Goal: Information Seeking & Learning: Learn about a topic

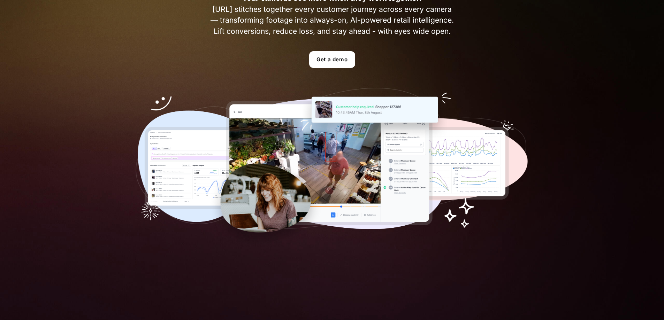
click at [321, 194] on img at bounding box center [332, 168] width 393 height 160
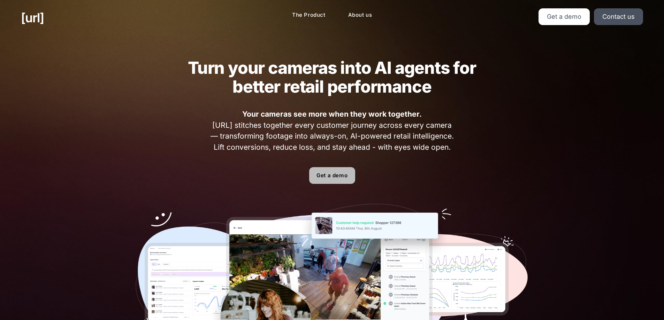
click at [343, 172] on link "Get a demo" at bounding box center [332, 175] width 46 height 17
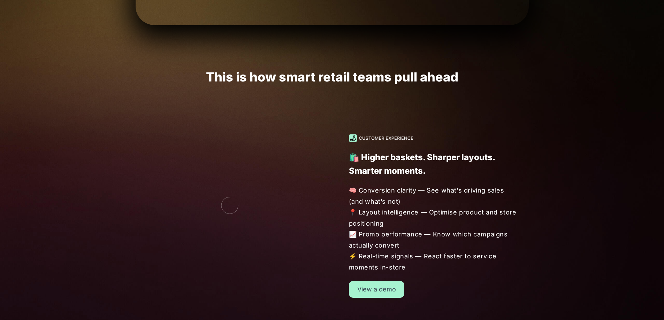
scroll to position [581, 0]
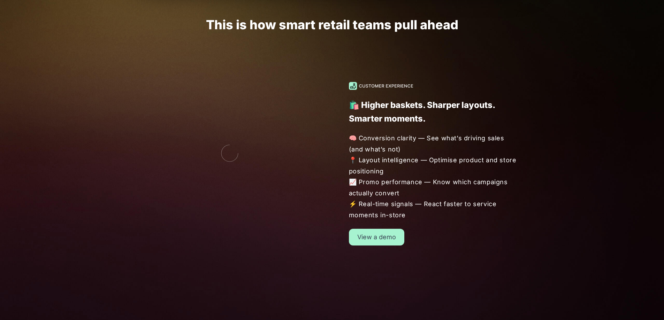
click at [376, 243] on link "View a demo" at bounding box center [376, 237] width 55 height 17
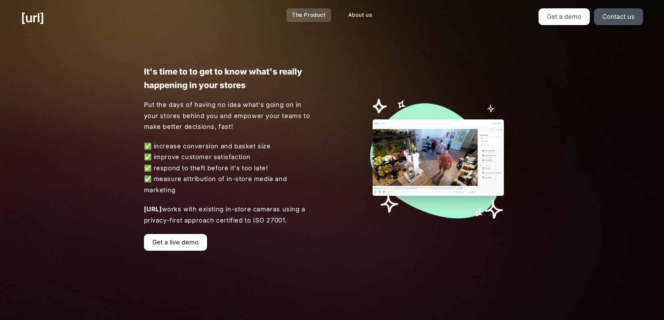
click at [311, 16] on link "The Product" at bounding box center [308, 15] width 45 height 14
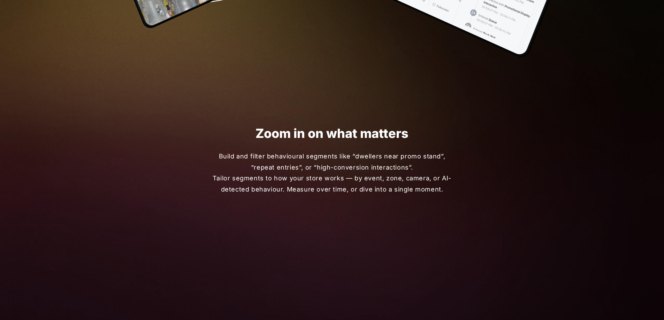
scroll to position [755, 0]
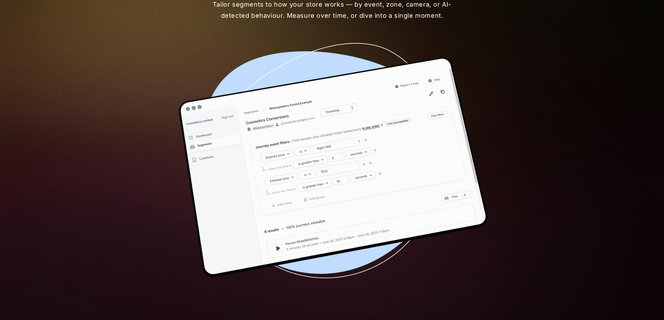
click at [343, 170] on img at bounding box center [331, 165] width 351 height 249
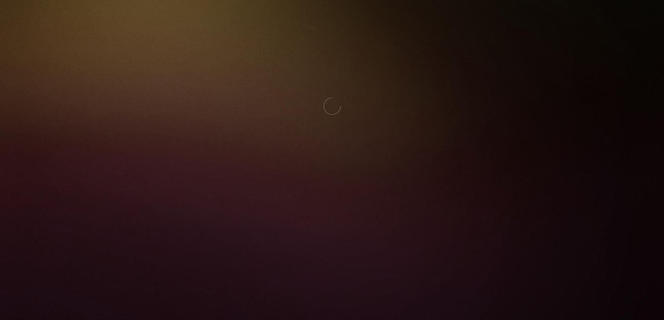
scroll to position [1278, 0]
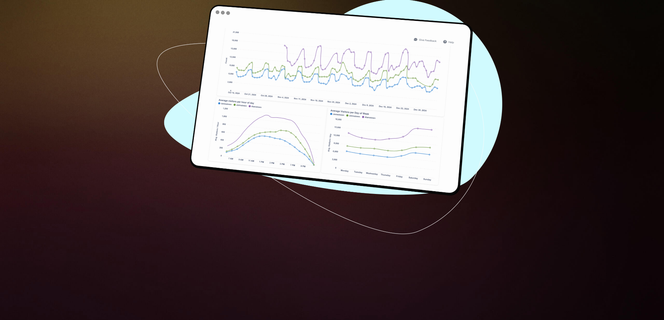
click at [352, 123] on img at bounding box center [331, 106] width 351 height 258
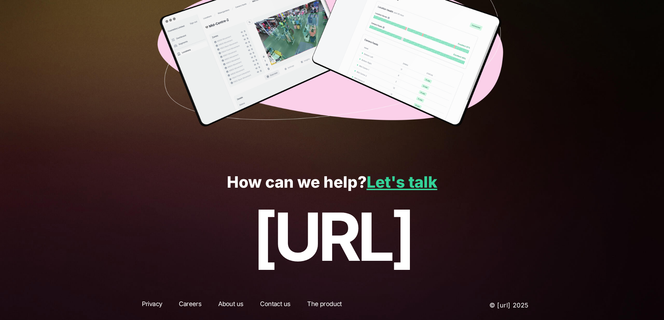
scroll to position [0, 0]
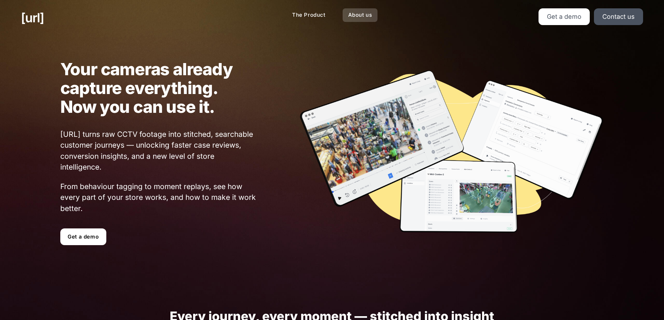
click at [365, 16] on link "About us" at bounding box center [359, 15] width 35 height 14
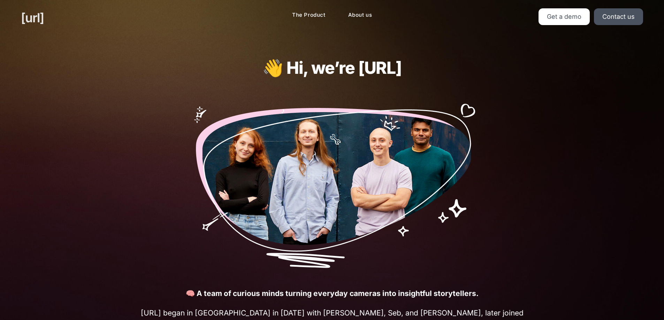
click at [44, 18] on link "[URL]" at bounding box center [32, 17] width 23 height 19
